Goal: Navigation & Orientation: Find specific page/section

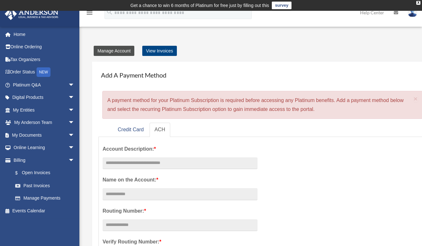
click at [117, 49] on link "Manage Account" at bounding box center [114, 51] width 41 height 10
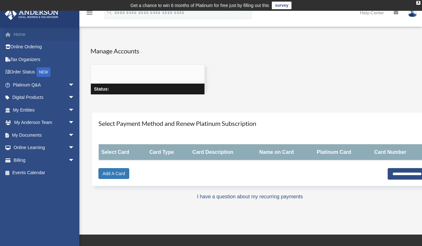
click at [20, 34] on link "Home" at bounding box center [44, 34] width 80 height 13
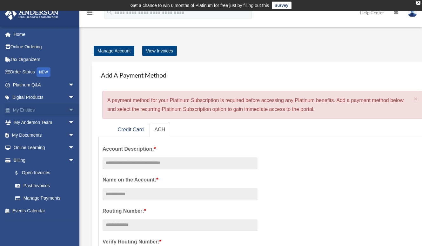
click at [68, 109] on span "arrow_drop_down" at bounding box center [74, 110] width 13 height 13
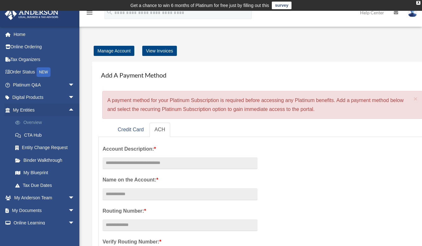
click at [32, 121] on link "Overview" at bounding box center [46, 122] width 75 height 13
